Goal: Task Accomplishment & Management: Use online tool/utility

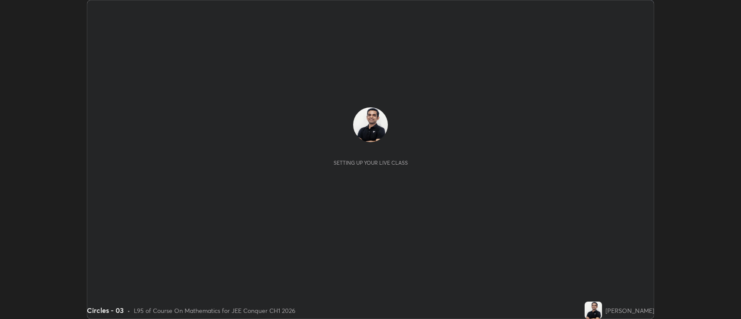
scroll to position [319, 741]
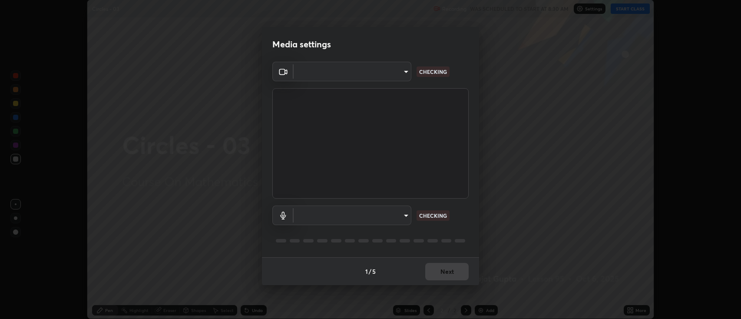
type input "2c539df44b605aa39b17bbacab34c2b800175de7e12b0f96efb5519cb0c2d180"
type input "default"
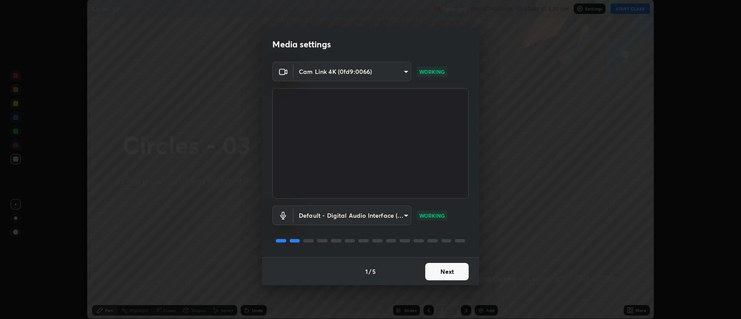
click at [452, 268] on button "Next" at bounding box center [446, 271] width 43 height 17
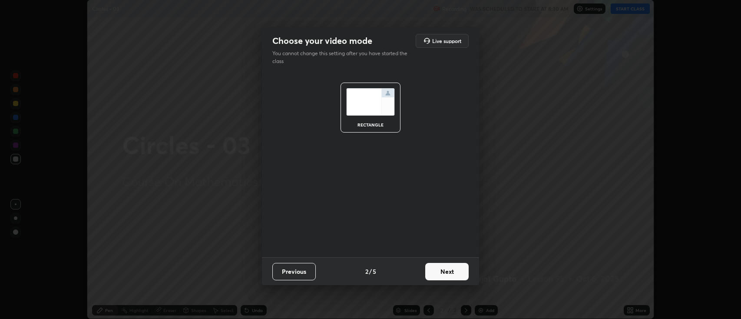
click at [452, 270] on button "Next" at bounding box center [446, 271] width 43 height 17
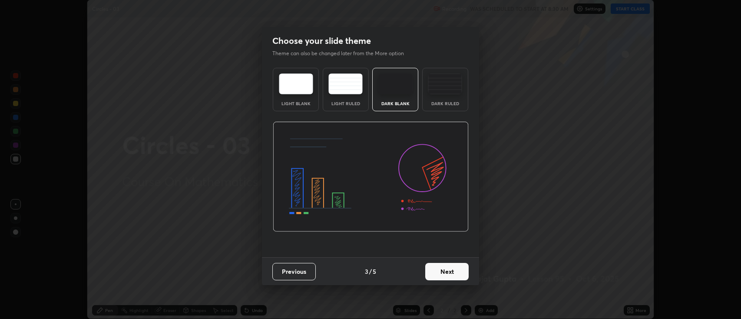
click at [453, 270] on button "Next" at bounding box center [446, 271] width 43 height 17
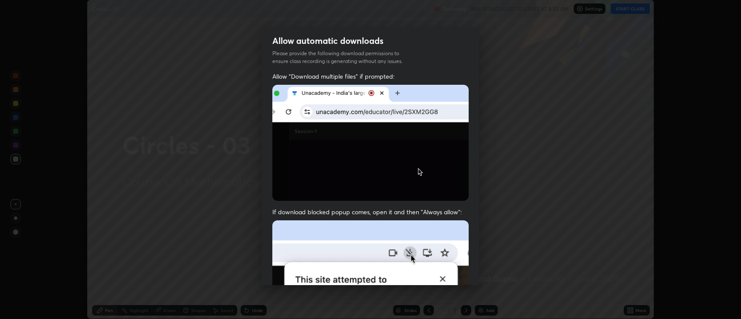
click at [451, 273] on img at bounding box center [370, 315] width 196 height 190
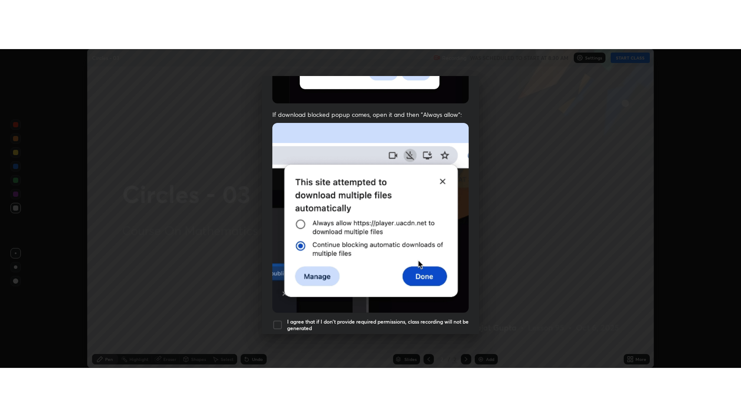
scroll to position [176, 0]
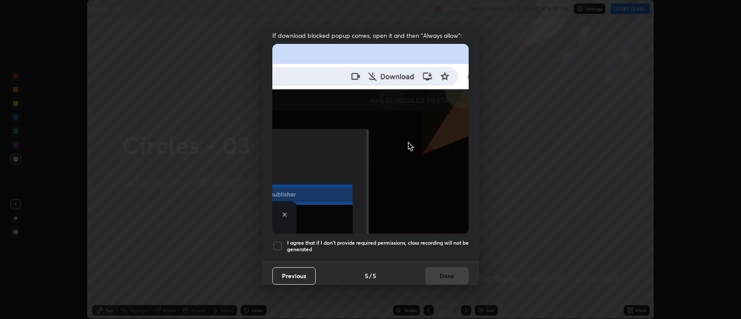
click at [399, 243] on h5 "I agree that if I don't provide required permissions, class recording will not …" at bounding box center [378, 245] width 182 height 13
click at [447, 270] on button "Done" at bounding box center [446, 275] width 43 height 17
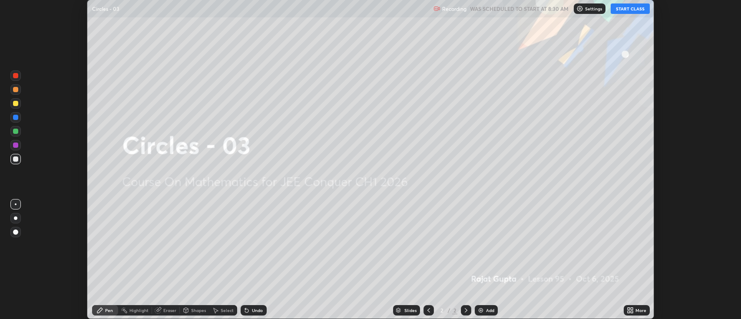
click at [634, 310] on div "More" at bounding box center [637, 310] width 26 height 10
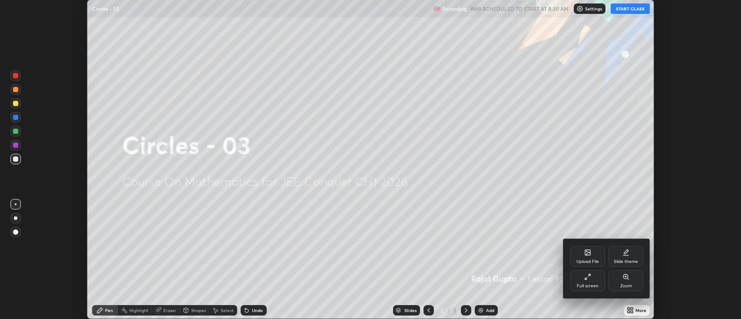
click at [587, 286] on div "Full screen" at bounding box center [588, 286] width 22 height 4
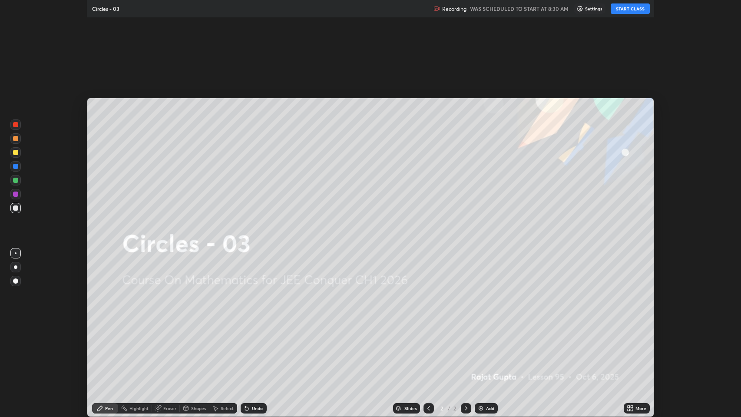
scroll to position [417, 741]
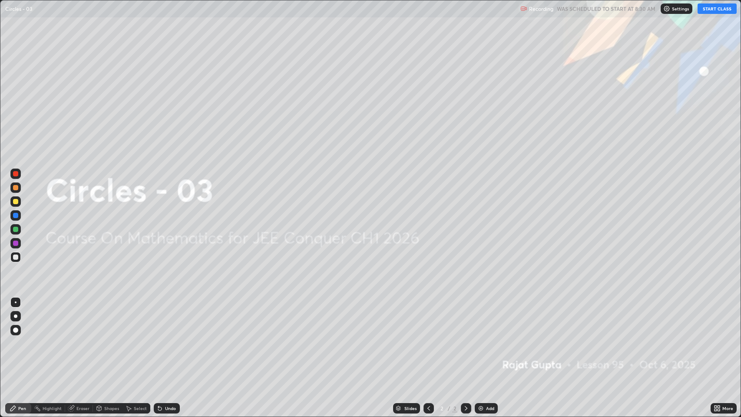
click at [708, 13] on button "START CLASS" at bounding box center [717, 8] width 39 height 10
click at [492, 318] on div "Add" at bounding box center [490, 408] width 8 height 4
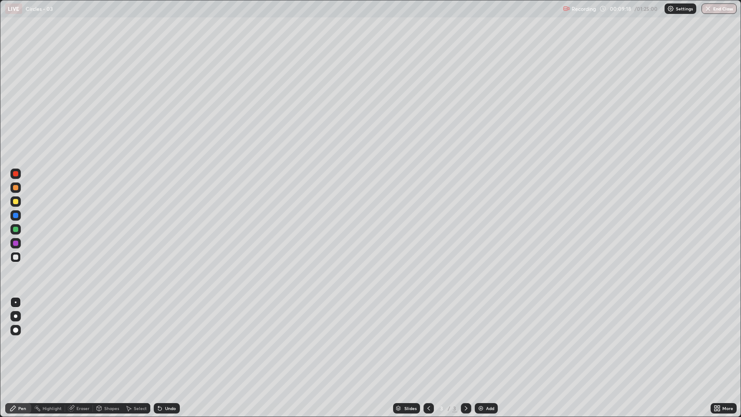
click at [82, 318] on div "Eraser" at bounding box center [82, 408] width 13 height 4
click at [21, 318] on div at bounding box center [16, 379] width 14 height 14
click at [20, 318] on div "Pen" at bounding box center [22, 408] width 8 height 4
click at [18, 203] on div at bounding box center [15, 201] width 5 height 5
click at [17, 256] on div at bounding box center [15, 257] width 5 height 5
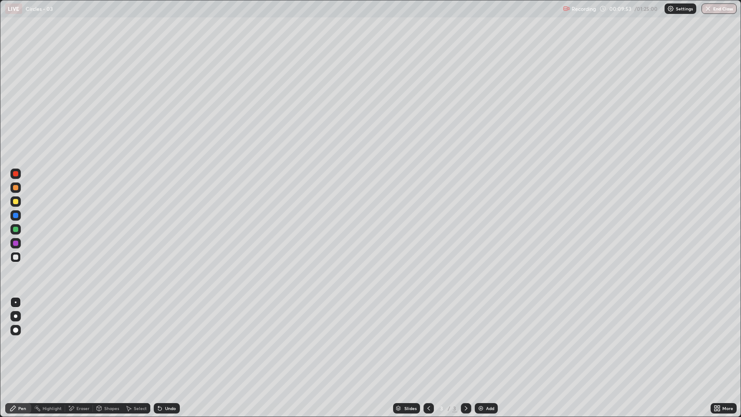
click at [16, 202] on div at bounding box center [15, 201] width 5 height 5
click at [15, 257] on div at bounding box center [15, 257] width 5 height 5
click at [169, 318] on div "Undo" at bounding box center [170, 408] width 11 height 4
click at [82, 318] on div "Eraser" at bounding box center [82, 408] width 13 height 4
click at [26, 318] on div "Pen" at bounding box center [18, 408] width 26 height 10
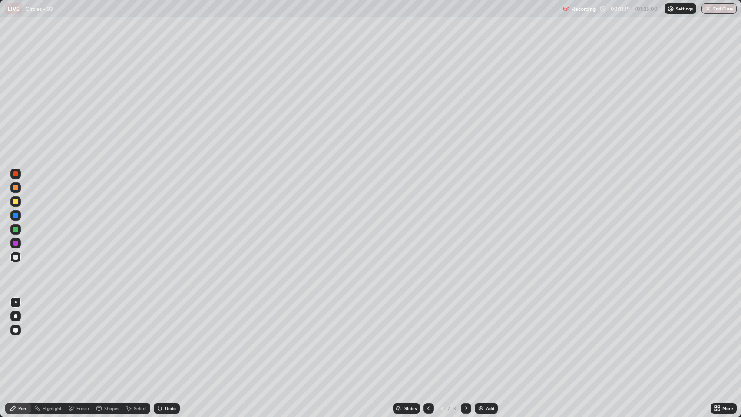
click at [15, 203] on div at bounding box center [15, 201] width 5 height 5
click at [17, 257] on div at bounding box center [15, 257] width 5 height 5
click at [491, 318] on div "Add" at bounding box center [490, 408] width 8 height 4
click at [25, 142] on div "Erase all" at bounding box center [15, 208] width 21 height 382
click at [16, 199] on div at bounding box center [15, 201] width 5 height 5
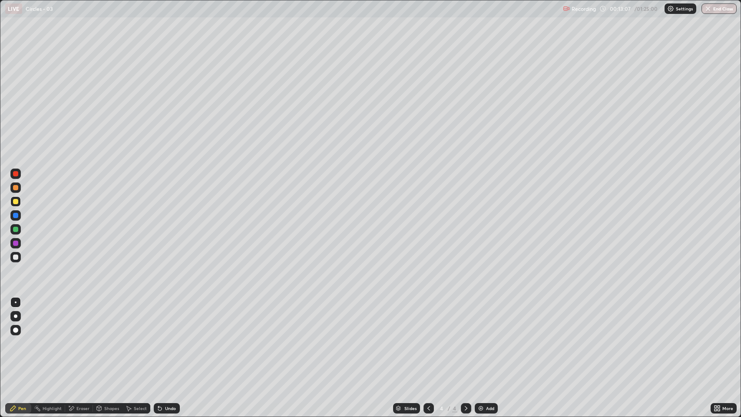
click at [15, 256] on div at bounding box center [15, 257] width 5 height 5
click at [19, 202] on div at bounding box center [15, 201] width 10 height 10
click at [16, 257] on div at bounding box center [15, 257] width 5 height 5
click at [83, 318] on div "Eraser" at bounding box center [82, 408] width 13 height 4
click at [20, 318] on div "Pen" at bounding box center [22, 408] width 8 height 4
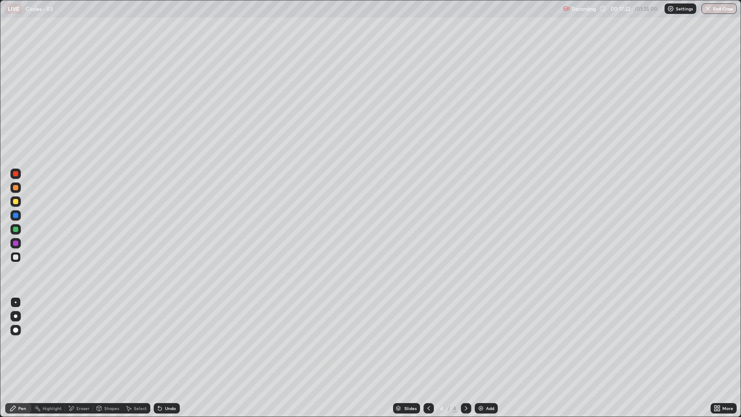
click at [83, 318] on div "Eraser" at bounding box center [82, 408] width 13 height 4
click at [20, 318] on div "Pen" at bounding box center [22, 408] width 8 height 4
click at [492, 318] on div "Add" at bounding box center [490, 408] width 8 height 4
click at [426, 318] on icon at bounding box center [428, 408] width 7 height 7
click at [464, 318] on icon at bounding box center [466, 408] width 7 height 7
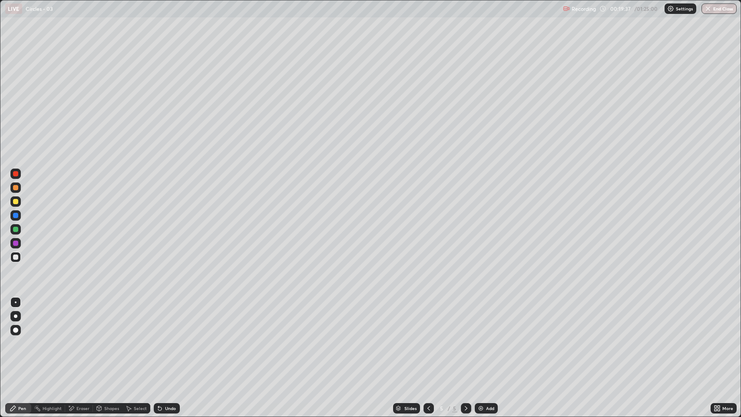
click at [465, 318] on icon at bounding box center [466, 408] width 7 height 7
click at [428, 318] on icon at bounding box center [428, 408] width 7 height 7
click at [465, 318] on icon at bounding box center [466, 408] width 7 height 7
click at [137, 318] on div "Select" at bounding box center [140, 408] width 13 height 4
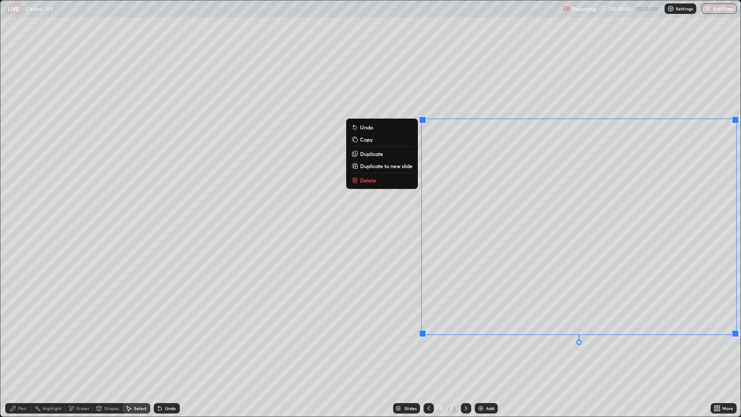
click at [370, 180] on p "Delete" at bounding box center [368, 180] width 16 height 7
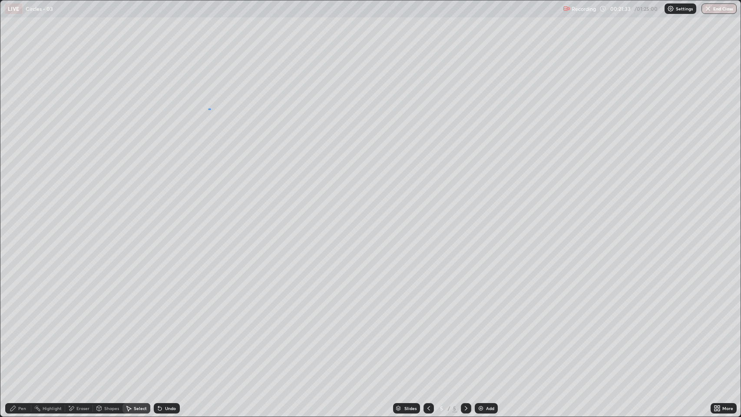
click at [210, 108] on div "0 ° Undo Copy Duplicate Duplicate to new slide Delete" at bounding box center [370, 208] width 741 height 416
click at [21, 318] on div "Pen" at bounding box center [22, 408] width 8 height 4
click at [486, 318] on div "Add" at bounding box center [490, 408] width 8 height 4
click at [426, 318] on icon at bounding box center [428, 408] width 7 height 7
click at [463, 318] on icon at bounding box center [466, 408] width 7 height 7
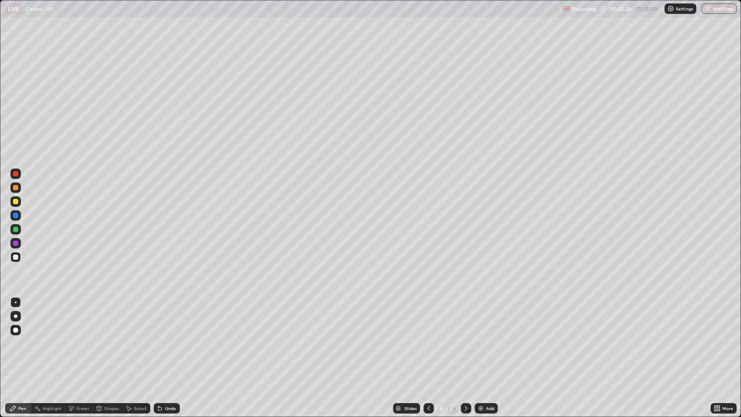
click at [483, 318] on img at bounding box center [480, 408] width 7 height 7
click at [489, 318] on div "Add" at bounding box center [490, 408] width 8 height 4
click at [109, 318] on div "Shapes" at bounding box center [111, 408] width 15 height 4
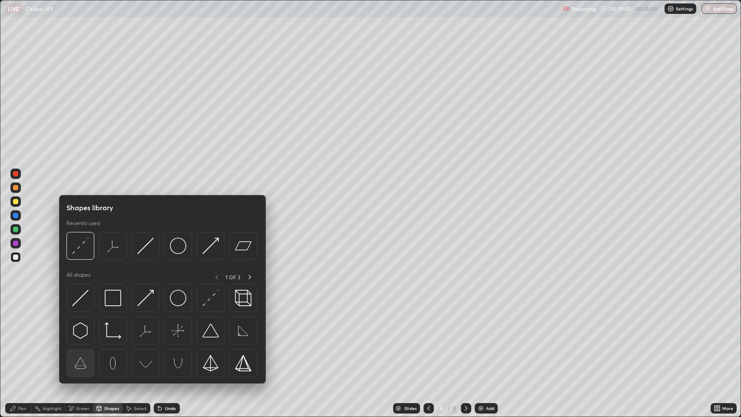
click at [82, 318] on img at bounding box center [80, 363] width 17 height 17
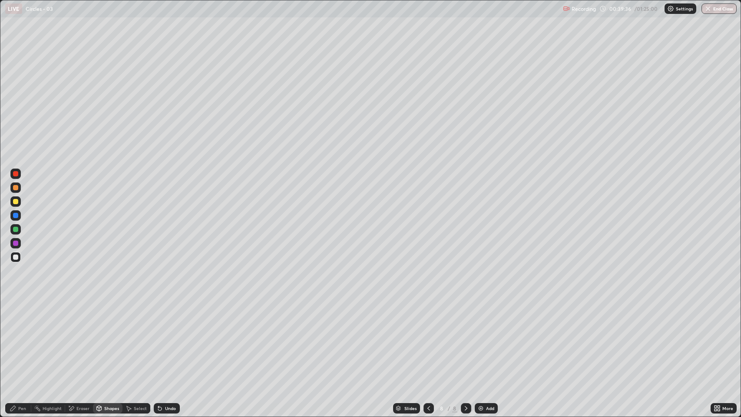
click at [172, 318] on div "Undo" at bounding box center [167, 408] width 26 height 10
click at [22, 318] on div "Pen" at bounding box center [22, 408] width 8 height 4
click at [169, 318] on div "Undo" at bounding box center [170, 408] width 11 height 4
click at [175, 318] on div "Undo" at bounding box center [167, 408] width 26 height 10
click at [144, 318] on div "Select" at bounding box center [140, 408] width 13 height 4
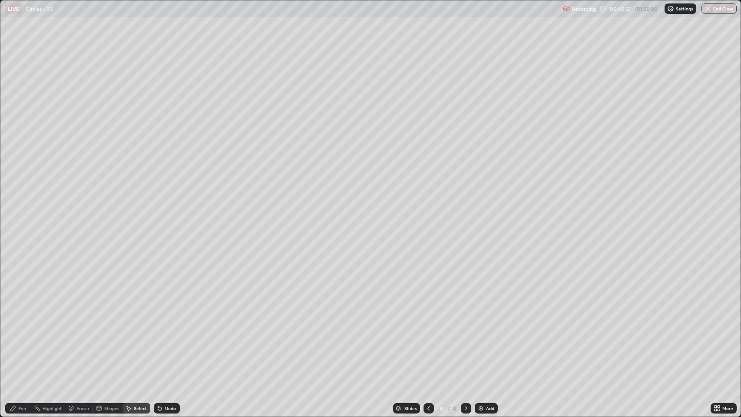
click at [26, 318] on div "Pen" at bounding box center [18, 408] width 26 height 10
click at [484, 318] on div "Add" at bounding box center [486, 408] width 23 height 10
click at [80, 318] on div "Eraser" at bounding box center [82, 408] width 13 height 4
click at [18, 318] on div "Pen" at bounding box center [22, 408] width 8 height 4
click at [490, 318] on div "Add" at bounding box center [490, 408] width 8 height 4
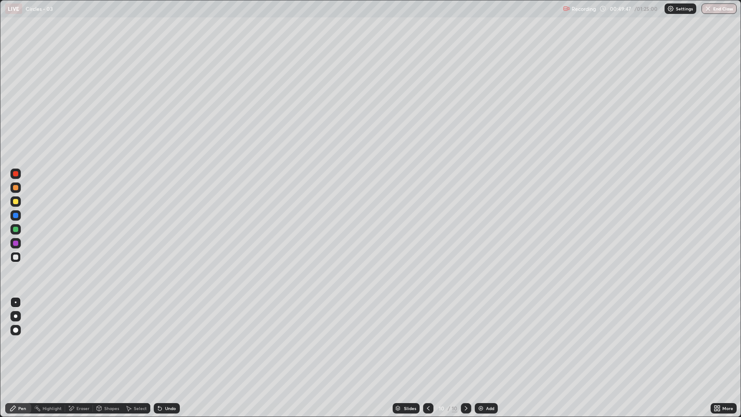
click at [484, 318] on div "Add" at bounding box center [486, 408] width 23 height 10
click at [171, 318] on div "Undo" at bounding box center [170, 408] width 11 height 4
click at [488, 318] on div "Add" at bounding box center [490, 408] width 8 height 4
click at [492, 318] on div "Add" at bounding box center [490, 408] width 8 height 4
click at [105, 318] on div "Shapes" at bounding box center [111, 408] width 15 height 4
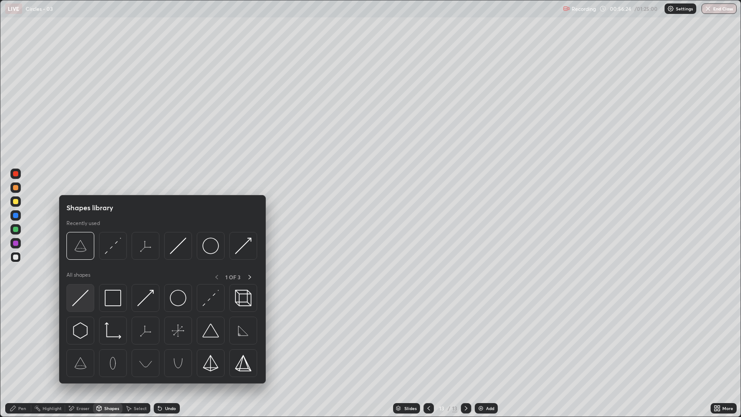
click at [83, 297] on img at bounding box center [80, 298] width 17 height 17
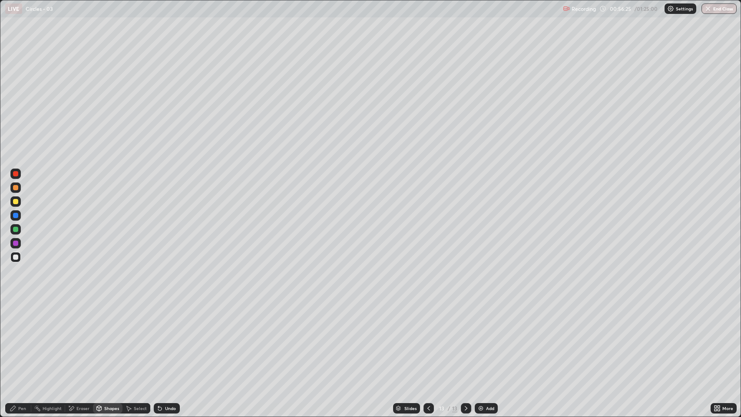
click at [134, 318] on div "Select" at bounding box center [140, 408] width 13 height 4
click at [112, 318] on div "Shapes" at bounding box center [111, 408] width 15 height 4
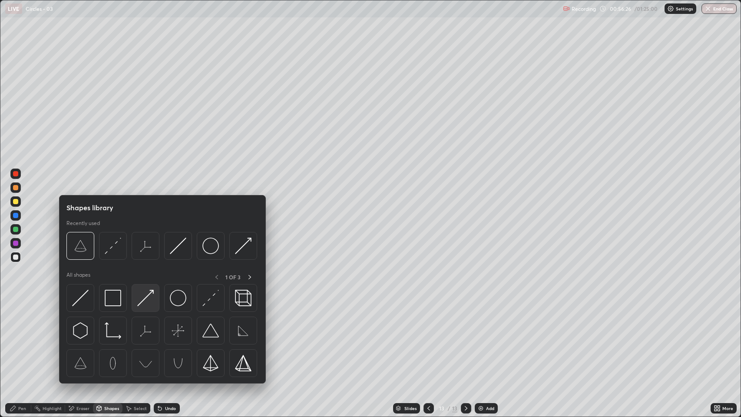
click at [152, 302] on img at bounding box center [145, 298] width 17 height 17
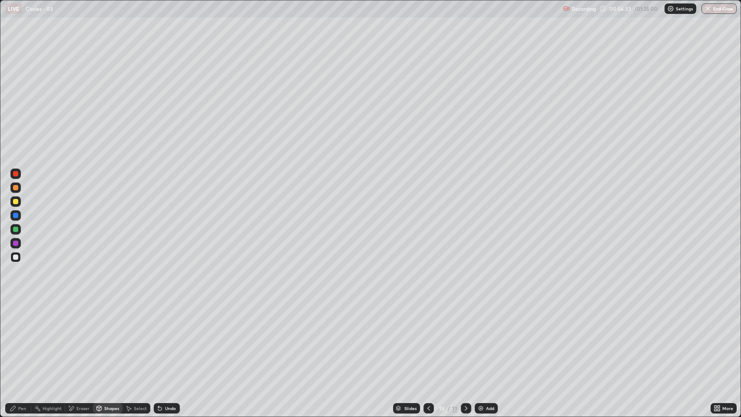
click at [21, 318] on div "Pen" at bounding box center [22, 408] width 8 height 4
click at [16, 202] on div at bounding box center [15, 201] width 5 height 5
click at [109, 318] on div "Shapes" at bounding box center [111, 408] width 15 height 4
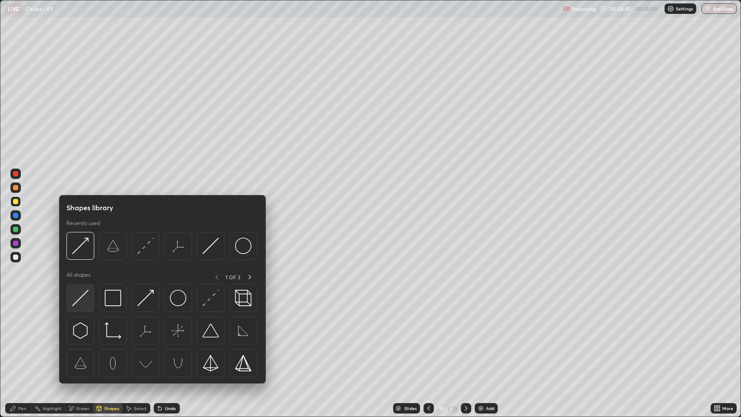
click at [80, 296] on img at bounding box center [80, 298] width 17 height 17
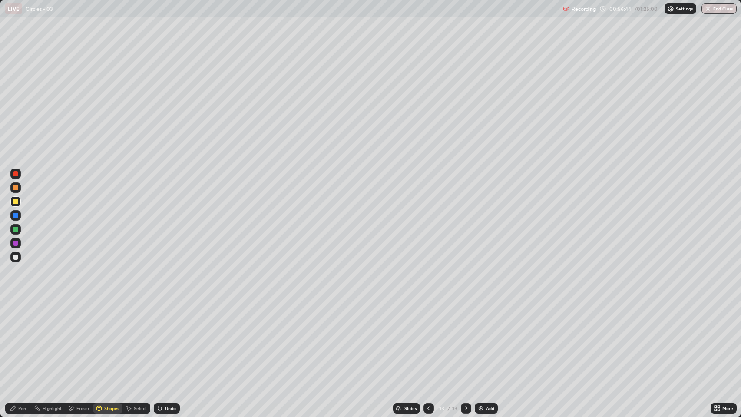
click at [17, 258] on div at bounding box center [15, 257] width 5 height 5
click at [13, 259] on div at bounding box center [15, 257] width 10 height 10
click at [169, 318] on div "Undo" at bounding box center [170, 408] width 11 height 4
click at [21, 318] on div "Pen" at bounding box center [22, 408] width 8 height 4
click at [86, 318] on div "Eraser" at bounding box center [82, 408] width 13 height 4
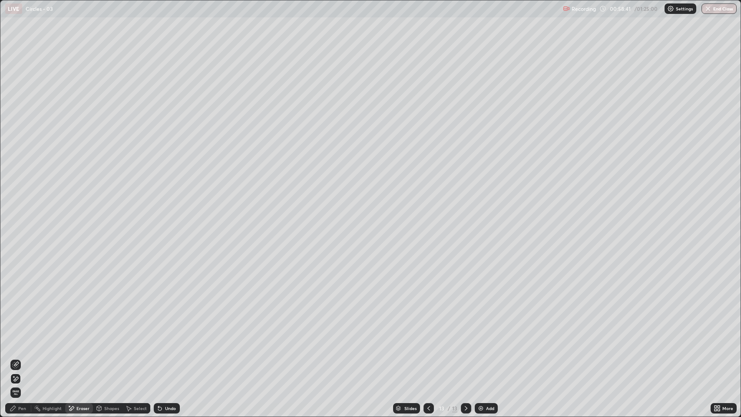
click at [113, 318] on div "Shapes" at bounding box center [111, 408] width 15 height 4
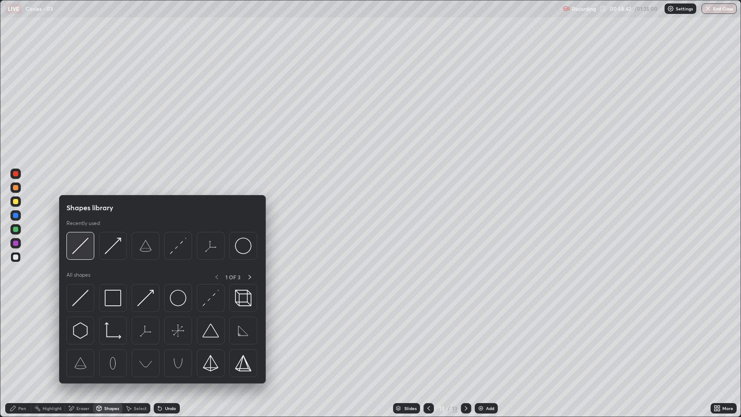
click at [84, 248] on img at bounding box center [80, 246] width 17 height 17
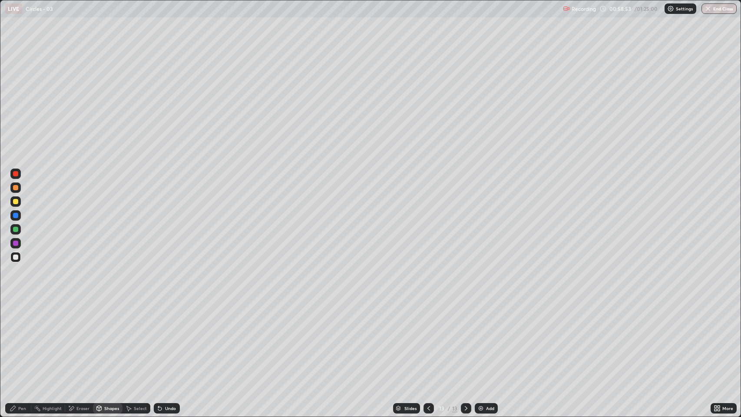
click at [17, 318] on div "Pen" at bounding box center [18, 408] width 26 height 10
click at [487, 318] on div "Add" at bounding box center [490, 408] width 8 height 4
click at [166, 318] on div "Undo" at bounding box center [170, 408] width 11 height 4
click at [428, 318] on icon at bounding box center [428, 408] width 7 height 7
click at [464, 318] on icon at bounding box center [466, 408] width 7 height 7
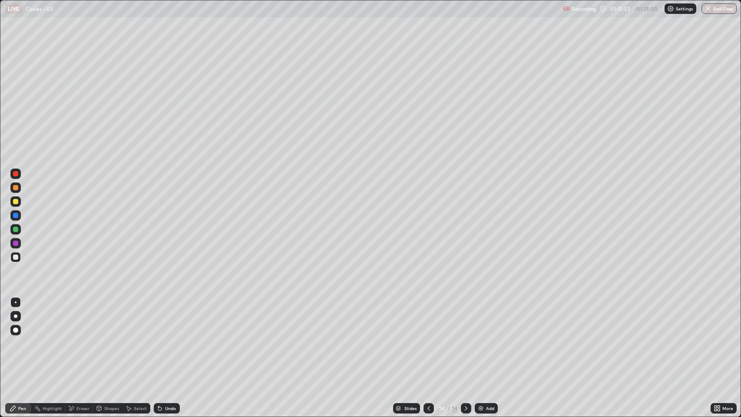
click at [426, 318] on icon at bounding box center [428, 408] width 7 height 7
click at [169, 318] on div "Undo" at bounding box center [170, 408] width 11 height 4
click at [467, 318] on icon at bounding box center [466, 408] width 7 height 7
click at [465, 318] on icon at bounding box center [466, 408] width 7 height 7
click at [493, 318] on div "Add" at bounding box center [490, 408] width 8 height 4
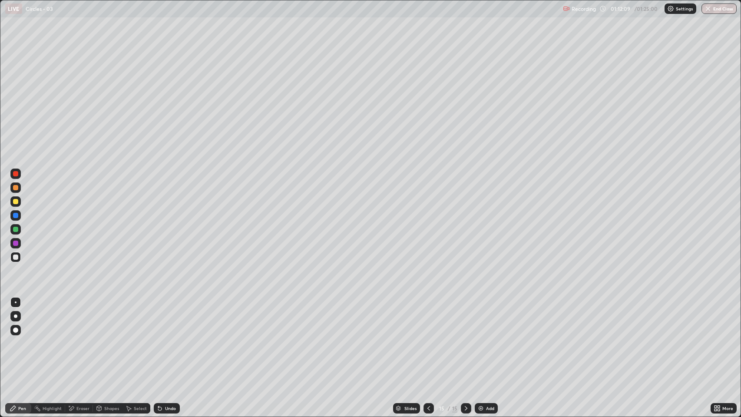
click at [172, 318] on div "Undo" at bounding box center [170, 408] width 11 height 4
click at [428, 318] on icon at bounding box center [428, 408] width 7 height 7
click at [455, 318] on div "15" at bounding box center [454, 408] width 5 height 8
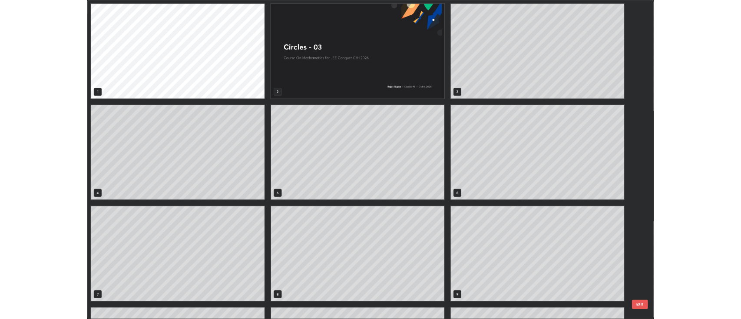
scroll to position [414, 736]
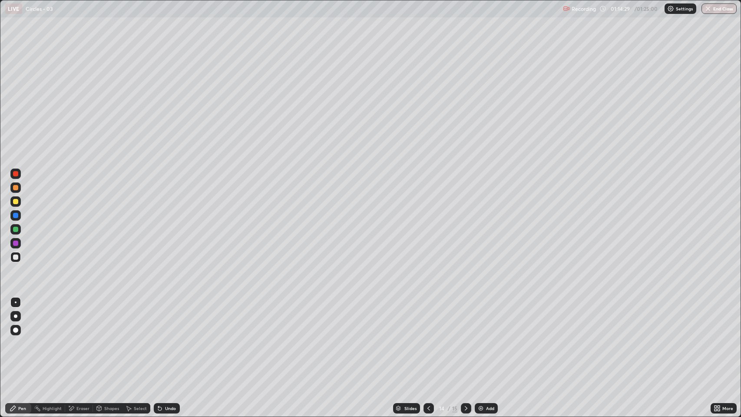
click at [464, 318] on icon at bounding box center [466, 408] width 7 height 7
click at [485, 318] on div "Add" at bounding box center [486, 408] width 23 height 10
click at [175, 318] on div "Undo" at bounding box center [167, 408] width 26 height 10
click at [175, 318] on div "Undo" at bounding box center [170, 408] width 11 height 4
click at [176, 318] on div "Undo" at bounding box center [167, 408] width 26 height 10
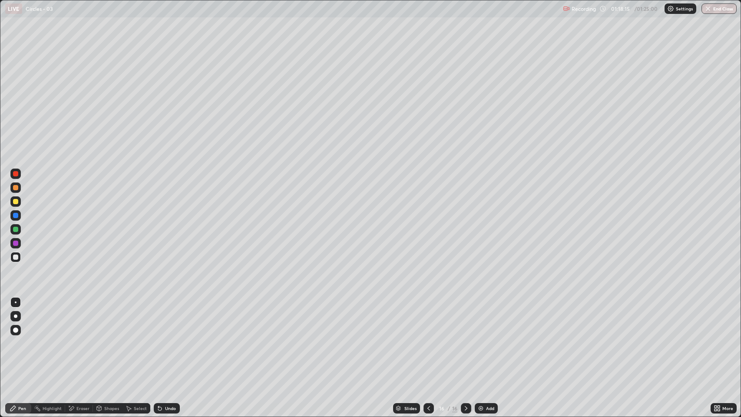
click at [484, 318] on div "Add" at bounding box center [486, 408] width 23 height 10
click at [108, 318] on div "Shapes" at bounding box center [111, 408] width 15 height 4
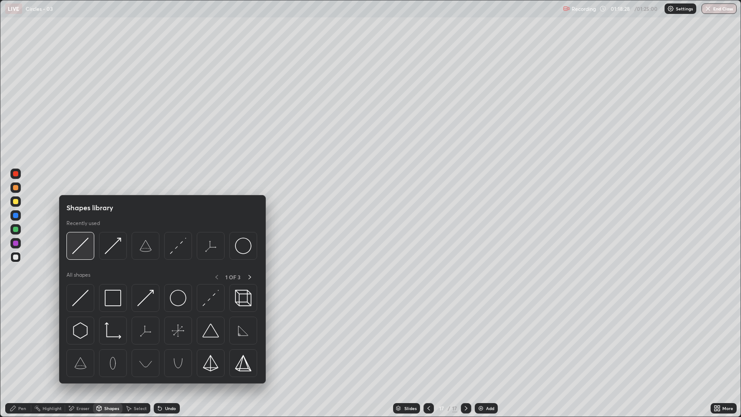
click at [80, 249] on img at bounding box center [80, 246] width 17 height 17
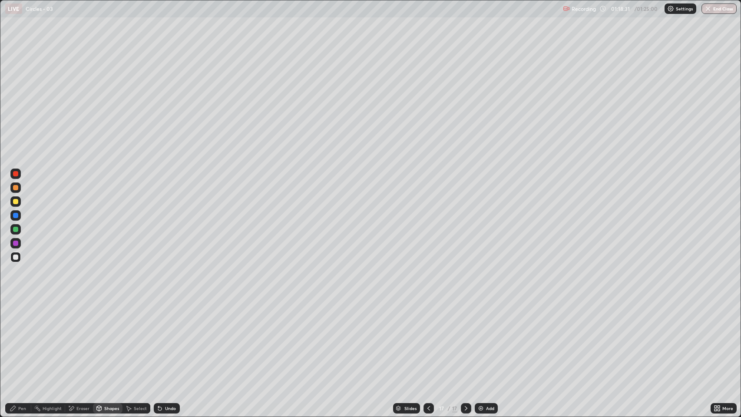
click at [20, 318] on div "Pen" at bounding box center [18, 408] width 26 height 10
click at [489, 318] on div "Add" at bounding box center [490, 408] width 8 height 4
click at [482, 318] on img at bounding box center [480, 408] width 7 height 7
click at [172, 318] on div "Undo" at bounding box center [170, 408] width 11 height 4
click at [168, 318] on div "Undo" at bounding box center [167, 408] width 26 height 10
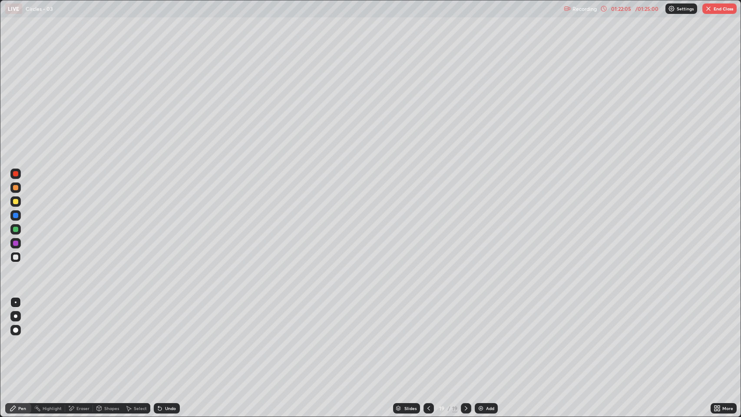
click at [171, 318] on div "Undo" at bounding box center [170, 408] width 11 height 4
click at [488, 318] on div "Add" at bounding box center [490, 408] width 8 height 4
click at [715, 12] on button "End Class" at bounding box center [719, 8] width 34 height 10
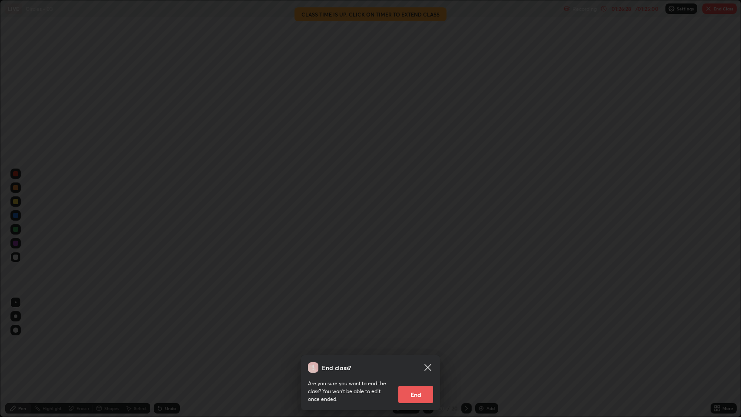
click at [417, 318] on button "End" at bounding box center [415, 394] width 35 height 17
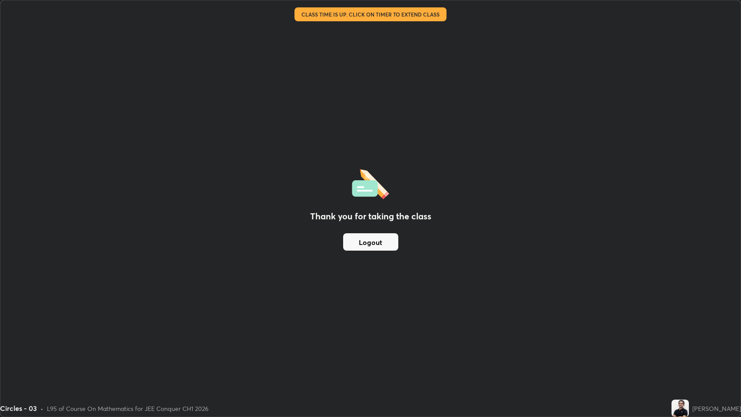
click at [382, 239] on button "Logout" at bounding box center [370, 241] width 55 height 17
click at [375, 242] on button "Logout" at bounding box center [370, 241] width 55 height 17
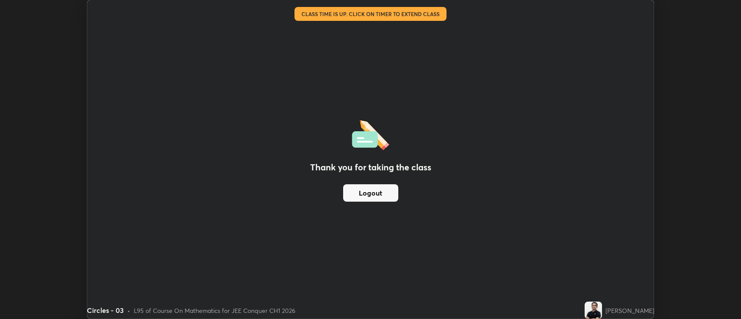
scroll to position [43119, 42696]
click at [392, 190] on button "Logout" at bounding box center [370, 192] width 55 height 17
click at [602, 308] on img at bounding box center [593, 309] width 17 height 17
click at [377, 195] on button "Logout" at bounding box center [370, 192] width 55 height 17
click at [375, 195] on button "Logout" at bounding box center [370, 192] width 55 height 17
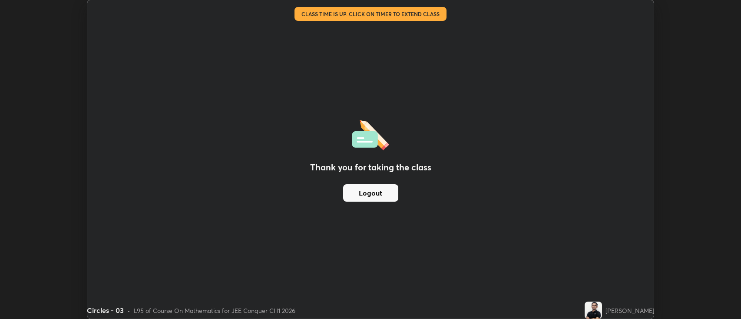
click at [376, 194] on button "Logout" at bounding box center [370, 192] width 55 height 17
click at [378, 193] on button "Logout" at bounding box center [370, 192] width 55 height 17
click at [553, 254] on div "Thank you for taking the class Logout" at bounding box center [370, 159] width 566 height 318
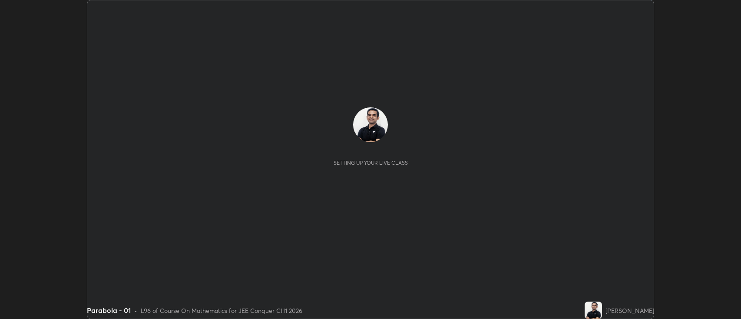
scroll to position [319, 741]
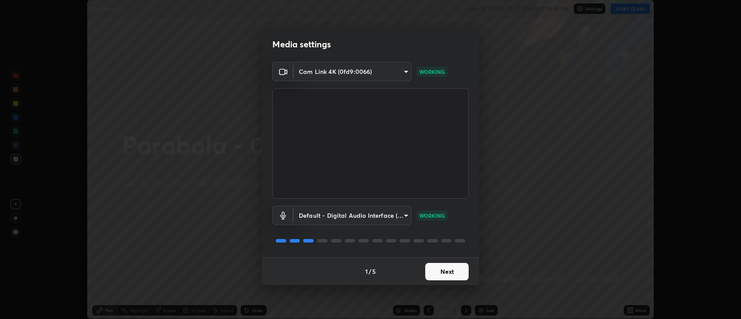
click at [437, 270] on button "Next" at bounding box center [446, 271] width 43 height 17
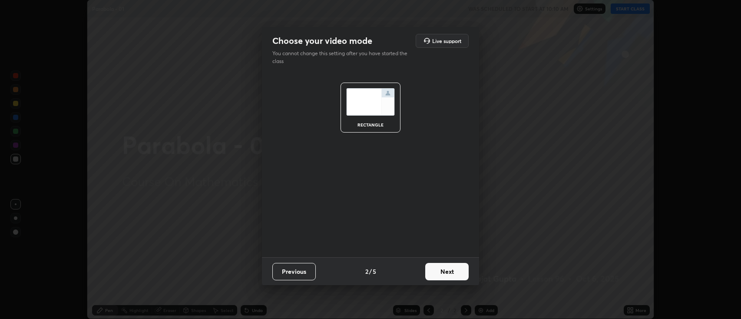
click at [444, 271] on button "Next" at bounding box center [446, 271] width 43 height 17
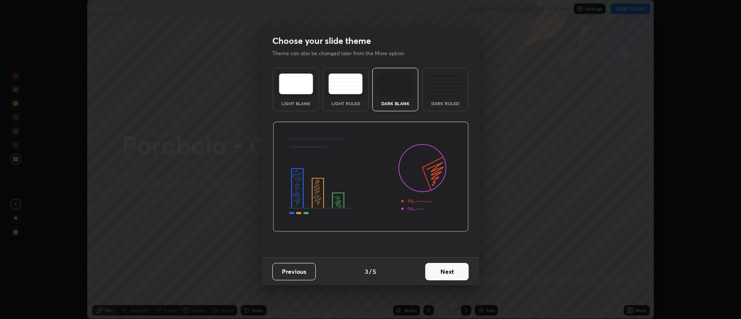
click at [434, 270] on button "Next" at bounding box center [446, 271] width 43 height 17
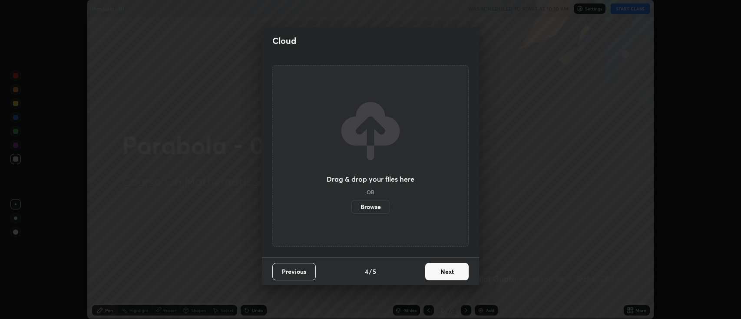
click at [439, 271] on button "Next" at bounding box center [446, 271] width 43 height 17
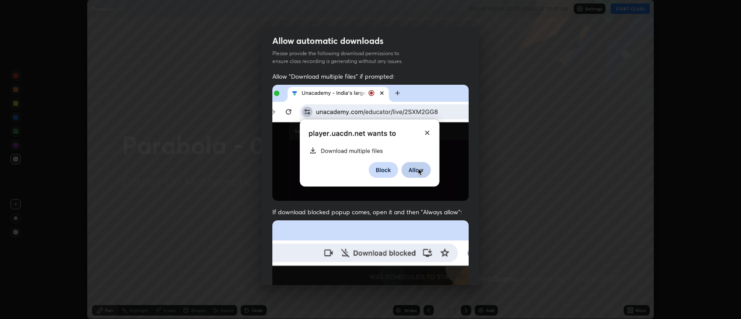
click at [206, 205] on div "Allow automatic downloads Please provide the following download permissions to …" at bounding box center [370, 159] width 741 height 319
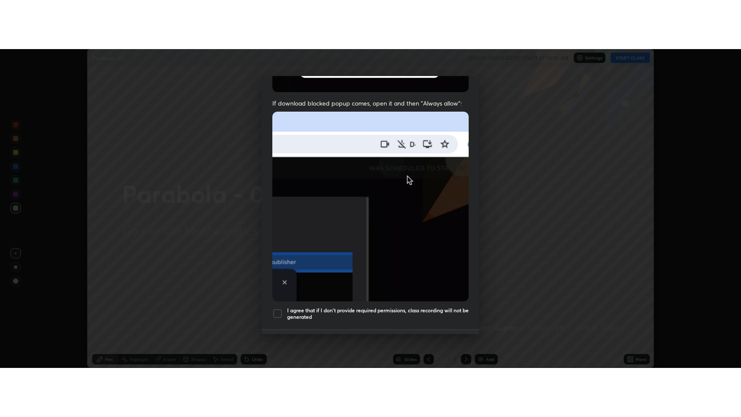
scroll to position [176, 0]
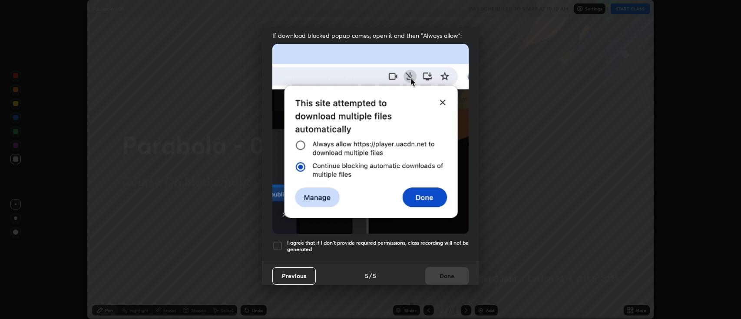
click at [277, 241] on div at bounding box center [277, 246] width 10 height 10
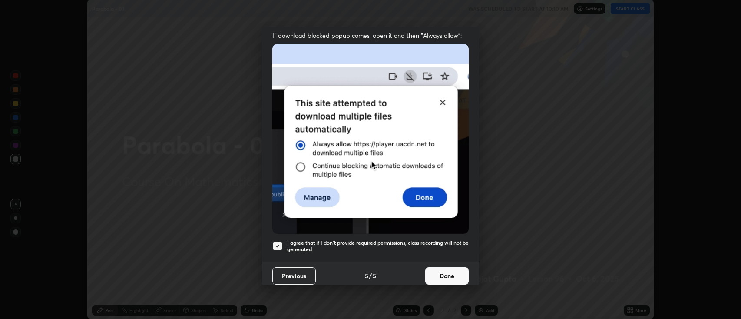
click at [444, 272] on button "Done" at bounding box center [446, 275] width 43 height 17
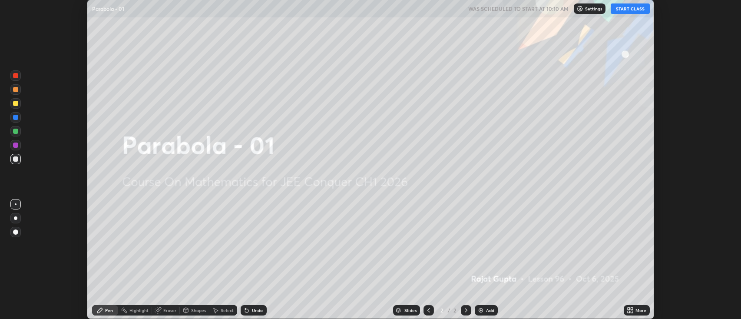
click at [633, 7] on button "START CLASS" at bounding box center [630, 8] width 39 height 10
click at [641, 308] on div "More" at bounding box center [640, 310] width 11 height 4
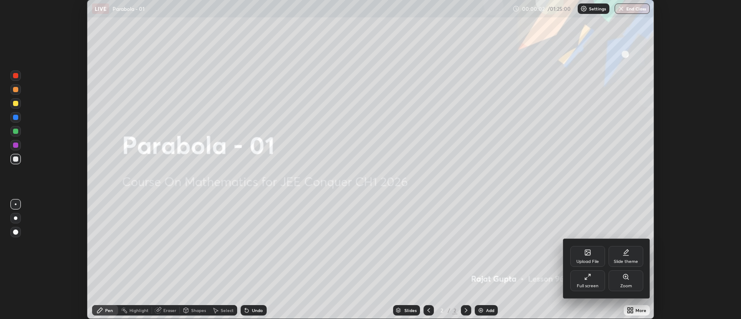
click at [596, 278] on div "Full screen" at bounding box center [587, 280] width 35 height 21
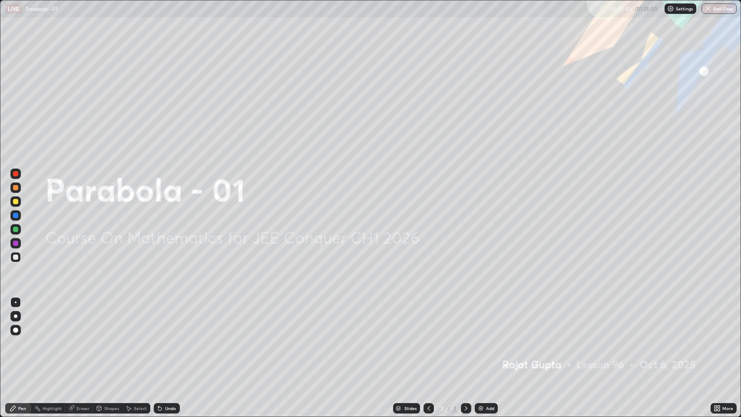
scroll to position [417, 741]
click at [485, 318] on div "Add" at bounding box center [486, 408] width 23 height 10
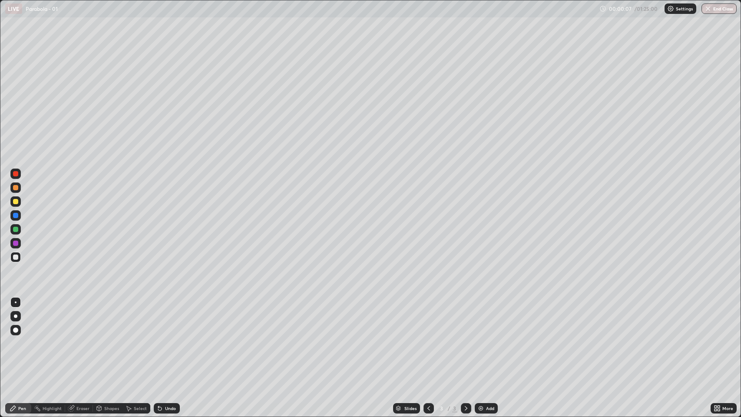
click at [17, 318] on div "Pen" at bounding box center [18, 408] width 26 height 10
click at [78, 318] on div "Eraser" at bounding box center [82, 408] width 13 height 4
click at [22, 318] on div "Pen" at bounding box center [22, 408] width 8 height 4
click at [177, 318] on div "Undo" at bounding box center [167, 408] width 26 height 10
click at [172, 318] on div "Undo" at bounding box center [170, 408] width 11 height 4
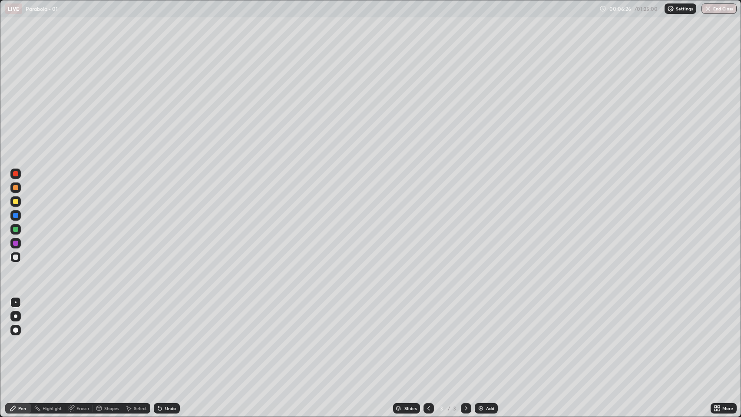
click at [172, 318] on div "Undo" at bounding box center [165, 408] width 30 height 17
click at [209, 318] on div "Slides 3 / 3 Add" at bounding box center [445, 408] width 531 height 17
click at [495, 318] on div "Add" at bounding box center [486, 408] width 23 height 10
click at [487, 318] on div "Add" at bounding box center [490, 408] width 8 height 4
click at [490, 318] on div "Add" at bounding box center [490, 408] width 8 height 4
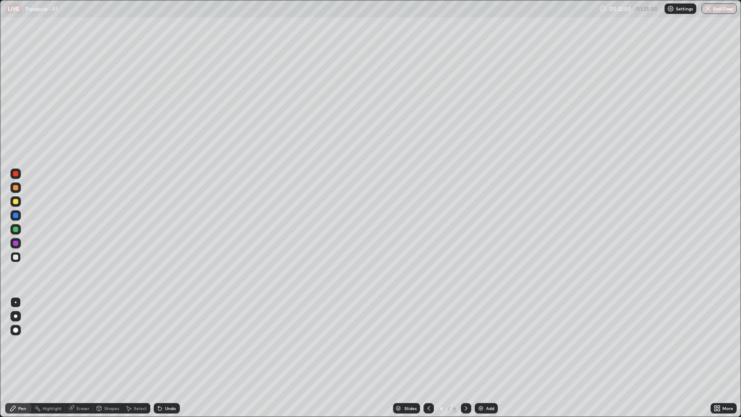
click at [172, 318] on div "Undo" at bounding box center [170, 408] width 11 height 4
click at [173, 318] on div "Undo" at bounding box center [170, 408] width 11 height 4
click at [171, 318] on div "Undo" at bounding box center [167, 408] width 26 height 10
click at [172, 318] on div "Undo" at bounding box center [170, 408] width 11 height 4
click at [487, 318] on div "Add" at bounding box center [490, 408] width 8 height 4
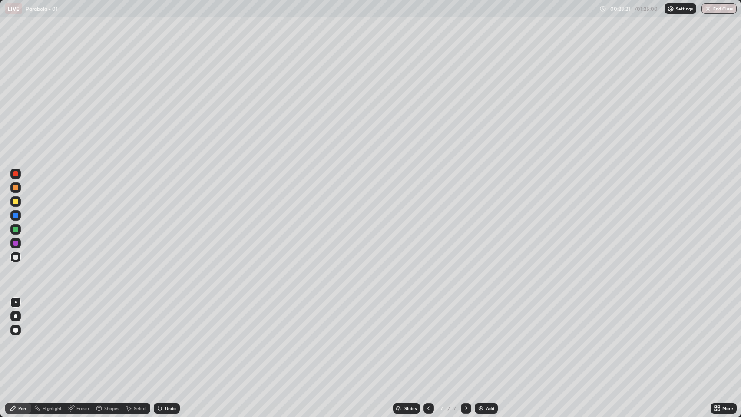
click at [170, 318] on div "Undo" at bounding box center [170, 408] width 11 height 4
click at [171, 318] on div "Undo" at bounding box center [170, 408] width 11 height 4
click at [169, 318] on div "Undo" at bounding box center [170, 408] width 11 height 4
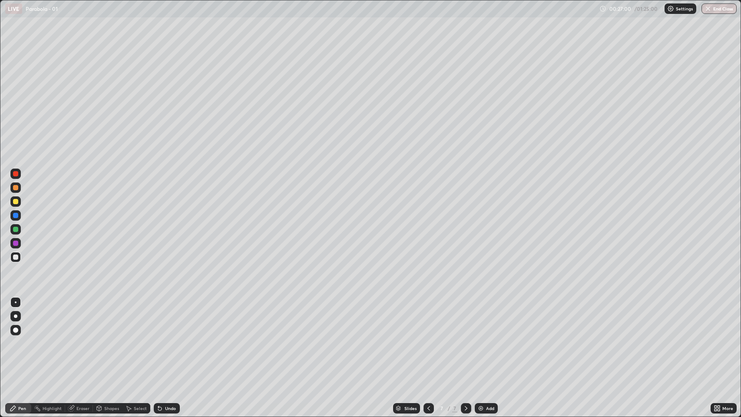
click at [490, 318] on div "Add" at bounding box center [490, 408] width 8 height 4
click at [171, 318] on div "Undo" at bounding box center [170, 408] width 11 height 4
click at [164, 318] on div "Undo" at bounding box center [167, 408] width 26 height 10
click at [486, 318] on div "Add" at bounding box center [490, 408] width 8 height 4
click at [79, 318] on div "Eraser" at bounding box center [82, 408] width 13 height 4
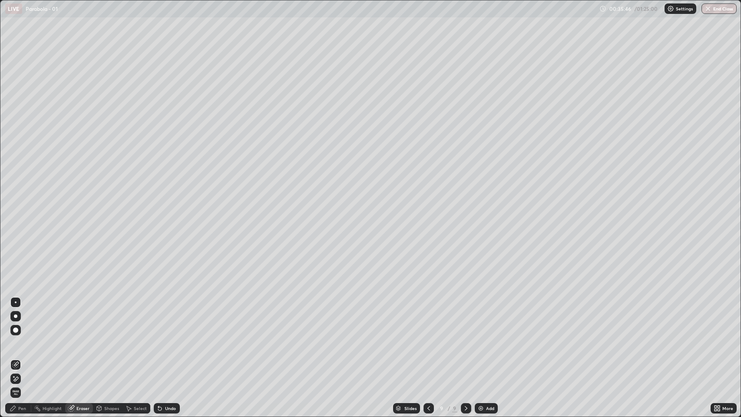
click at [19, 318] on div at bounding box center [15, 379] width 10 height 10
click at [23, 318] on div "Pen" at bounding box center [22, 408] width 8 height 4
click at [491, 318] on div "Add" at bounding box center [490, 408] width 8 height 4
click at [427, 318] on icon at bounding box center [428, 408] width 7 height 7
click at [465, 318] on icon at bounding box center [466, 408] width 7 height 7
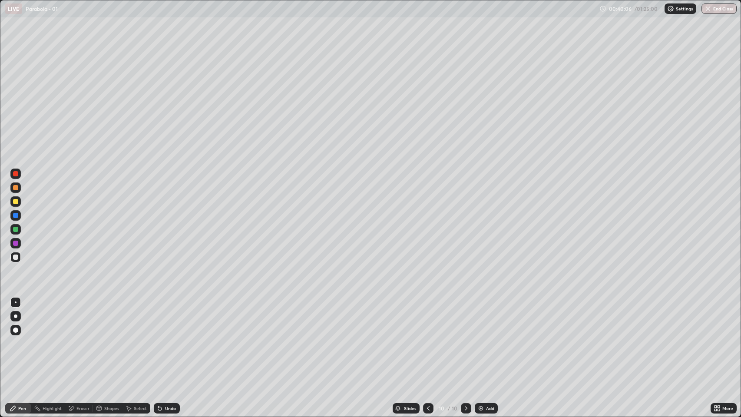
click at [467, 318] on icon at bounding box center [466, 408] width 7 height 7
click at [465, 318] on icon at bounding box center [466, 408] width 7 height 7
click at [492, 318] on div "Add" at bounding box center [490, 408] width 8 height 4
click at [84, 318] on div "Eraser" at bounding box center [82, 408] width 13 height 4
click at [24, 318] on div "Pen" at bounding box center [22, 408] width 8 height 4
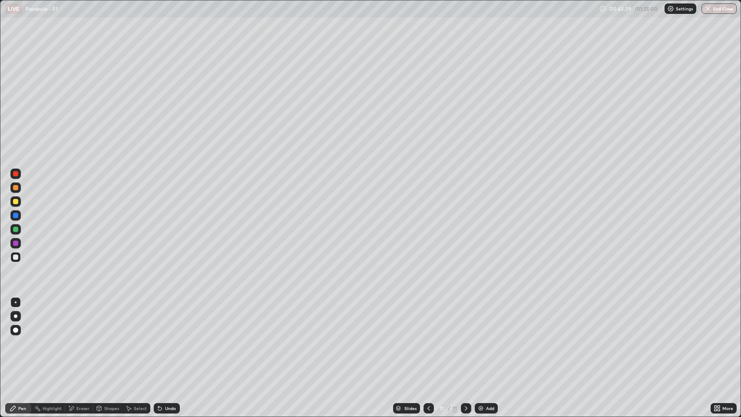
click at [480, 318] on img at bounding box center [480, 408] width 7 height 7
click at [496, 318] on div "Add" at bounding box center [486, 408] width 23 height 10
click at [428, 318] on icon at bounding box center [428, 408] width 7 height 7
click at [429, 318] on icon at bounding box center [428, 408] width 7 height 7
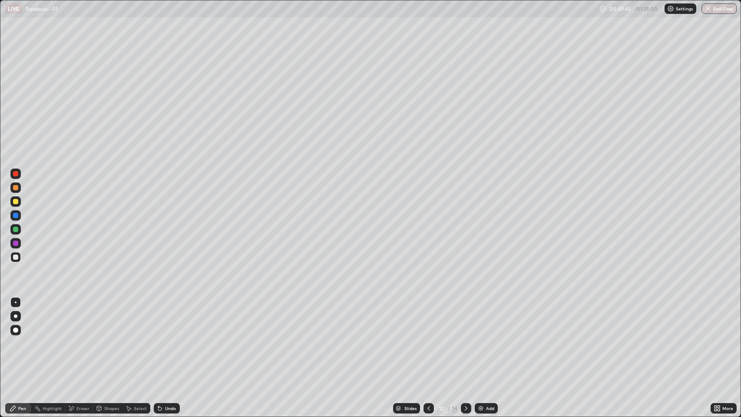
click at [429, 318] on icon at bounding box center [428, 408] width 7 height 7
click at [428, 318] on icon at bounding box center [428, 408] width 7 height 7
click at [425, 318] on icon at bounding box center [428, 408] width 7 height 7
click at [465, 318] on icon at bounding box center [466, 408] width 7 height 7
click at [467, 318] on icon at bounding box center [466, 408] width 7 height 7
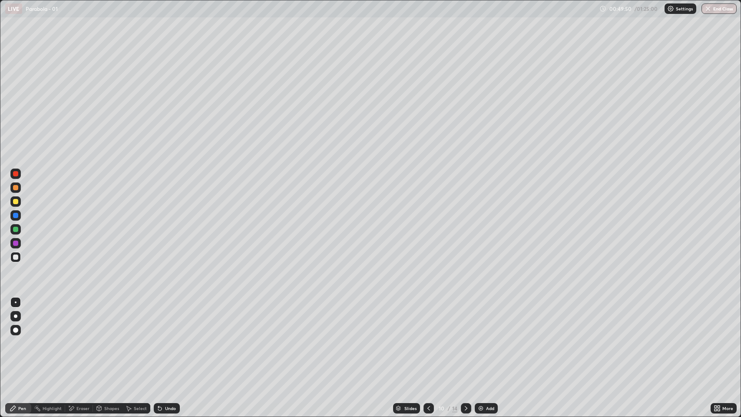
click at [465, 318] on icon at bounding box center [466, 408] width 7 height 7
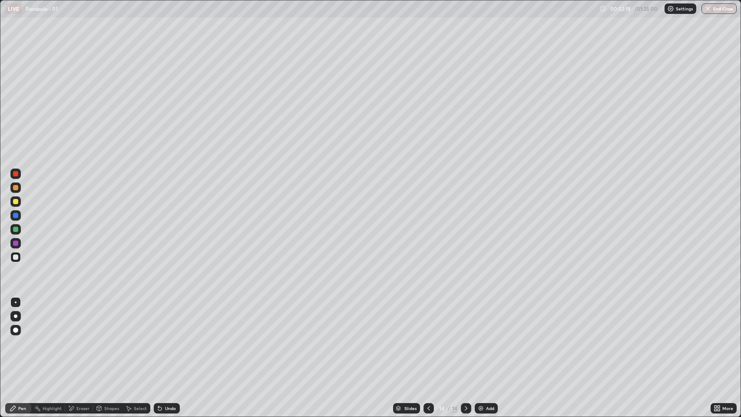
click at [162, 318] on icon at bounding box center [159, 408] width 7 height 7
click at [159, 318] on icon at bounding box center [159, 408] width 3 height 3
click at [160, 318] on icon at bounding box center [159, 408] width 7 height 7
click at [159, 318] on icon at bounding box center [159, 408] width 3 height 3
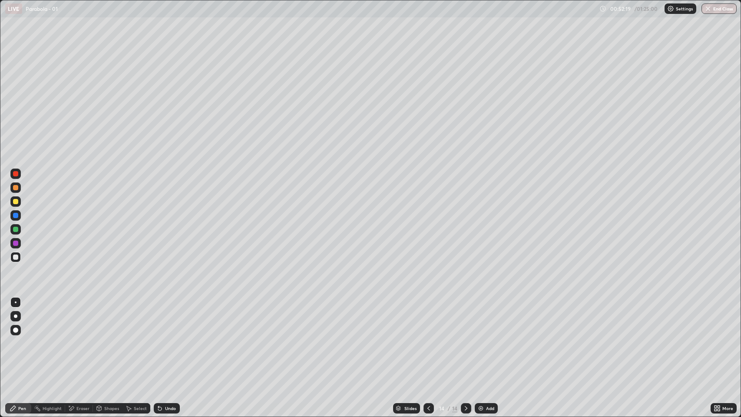
click at [159, 318] on icon at bounding box center [159, 408] width 3 height 3
click at [487, 318] on div "Add" at bounding box center [490, 408] width 8 height 4
click at [85, 318] on div "Eraser" at bounding box center [82, 408] width 13 height 4
click at [19, 318] on div "Pen" at bounding box center [22, 408] width 8 height 4
click at [93, 318] on div "Shapes" at bounding box center [108, 408] width 30 height 10
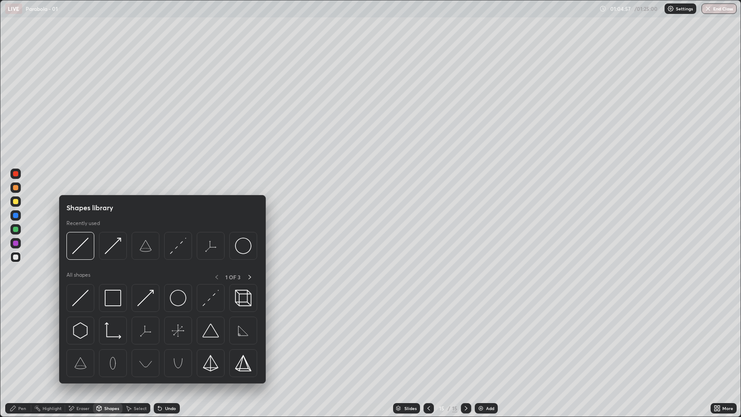
click at [85, 318] on div "Eraser" at bounding box center [82, 408] width 13 height 4
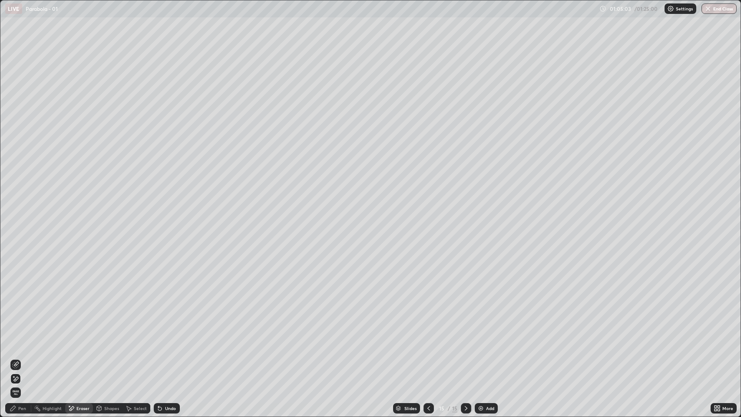
click at [23, 318] on div "Pen" at bounding box center [22, 408] width 8 height 4
click at [79, 318] on div "Eraser" at bounding box center [82, 408] width 13 height 4
click at [23, 318] on div "Pen" at bounding box center [22, 408] width 8 height 4
click at [480, 318] on img at bounding box center [480, 408] width 7 height 7
click at [464, 318] on icon at bounding box center [466, 408] width 7 height 7
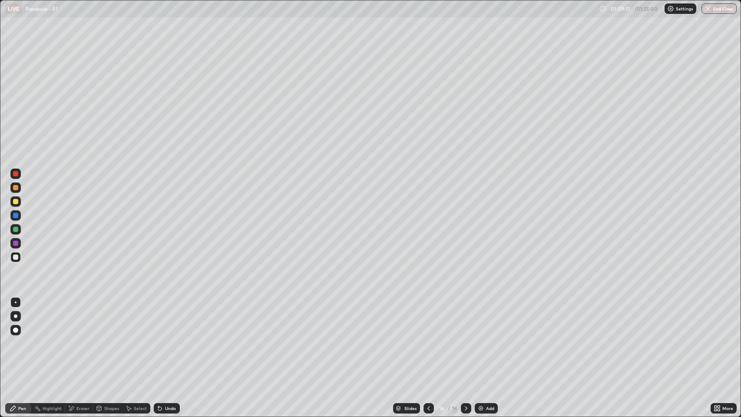
click at [485, 318] on div "Add" at bounding box center [486, 408] width 23 height 10
click at [166, 318] on div "Undo" at bounding box center [170, 408] width 11 height 4
click at [165, 318] on div "Undo" at bounding box center [170, 408] width 11 height 4
click at [166, 318] on div "Undo" at bounding box center [167, 408] width 26 height 10
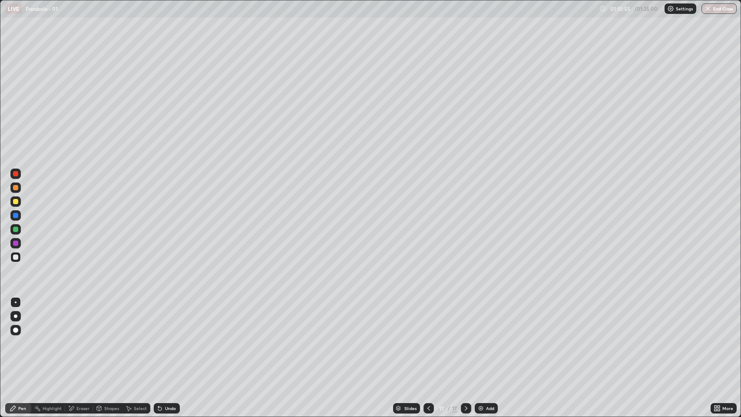
click at [166, 318] on div "Undo" at bounding box center [170, 408] width 11 height 4
click at [166, 318] on div "Undo" at bounding box center [167, 408] width 26 height 10
click at [166, 318] on div "Undo" at bounding box center [170, 408] width 11 height 4
click at [165, 318] on div "Undo" at bounding box center [167, 408] width 26 height 10
click at [165, 318] on div "Undo" at bounding box center [170, 408] width 11 height 4
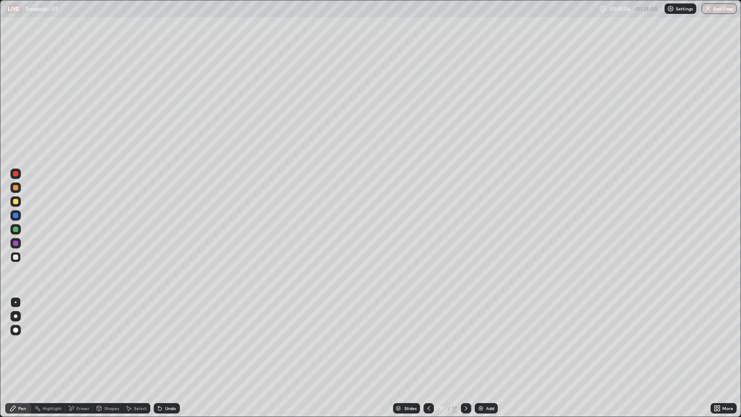
click at [166, 318] on div "Undo" at bounding box center [170, 408] width 11 height 4
click at [492, 318] on div "Add" at bounding box center [490, 408] width 8 height 4
click at [428, 318] on icon at bounding box center [428, 408] width 7 height 7
click at [429, 318] on icon at bounding box center [428, 408] width 3 height 4
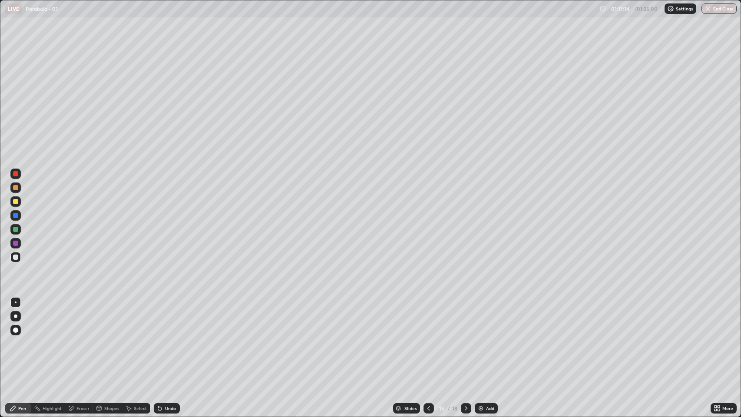
click at [466, 318] on icon at bounding box center [466, 408] width 7 height 7
click at [465, 318] on icon at bounding box center [466, 408] width 7 height 7
click at [428, 318] on icon at bounding box center [428, 408] width 7 height 7
click at [430, 318] on icon at bounding box center [428, 408] width 7 height 7
click at [424, 318] on div at bounding box center [429, 408] width 10 height 10
